Goal: Task Accomplishment & Management: Complete application form

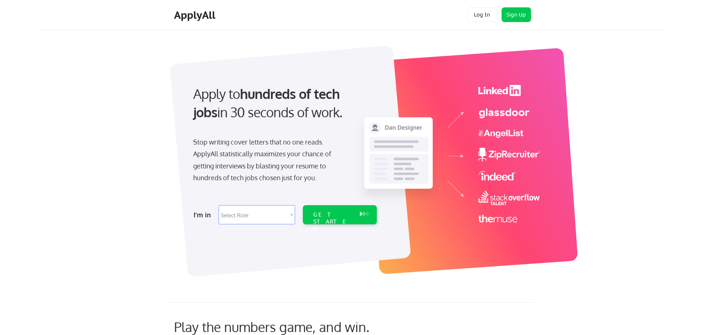
click at [271, 214] on select "Select Role Software Engineering Product Management Customer Success Sales UI/U…" at bounding box center [257, 214] width 77 height 19
select select ""customer_support""
click at [219, 205] on select "Select Role Software Engineering Product Management Customer Success Sales UI/U…" at bounding box center [257, 214] width 77 height 19
select select ""customer_support""
click at [336, 218] on div "GET STARTED" at bounding box center [332, 221] width 39 height 21
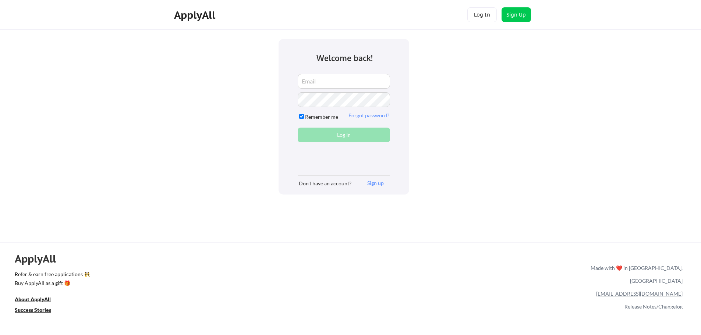
click at [393, 226] on div "Create account Log In Welcome back! Remember me Forgot password? Log In Don't h…" at bounding box center [350, 178] width 701 height 357
